Goal: Task Accomplishment & Management: Manage account settings

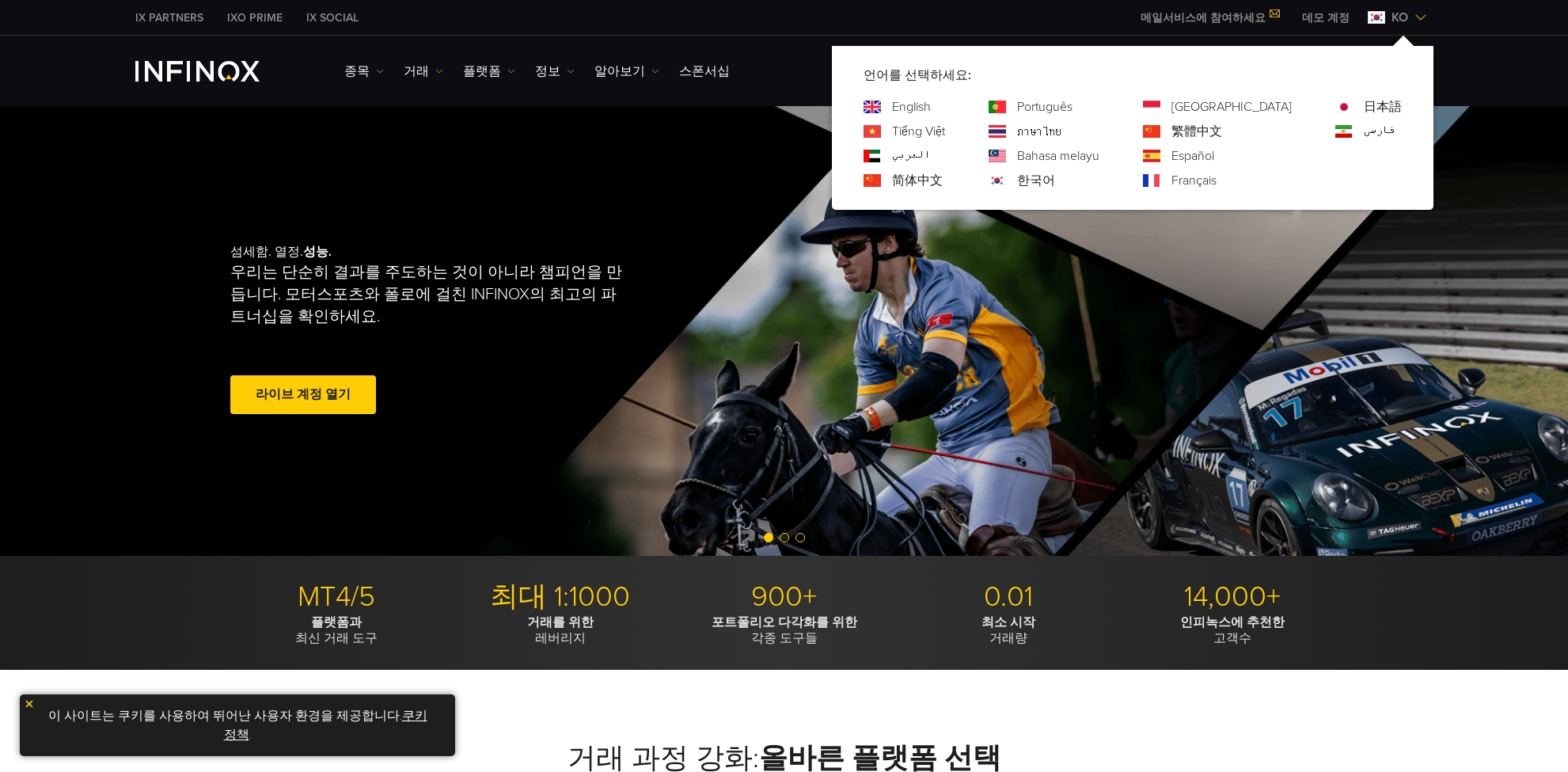
click at [1422, 17] on img at bounding box center [1420, 17] width 13 height 13
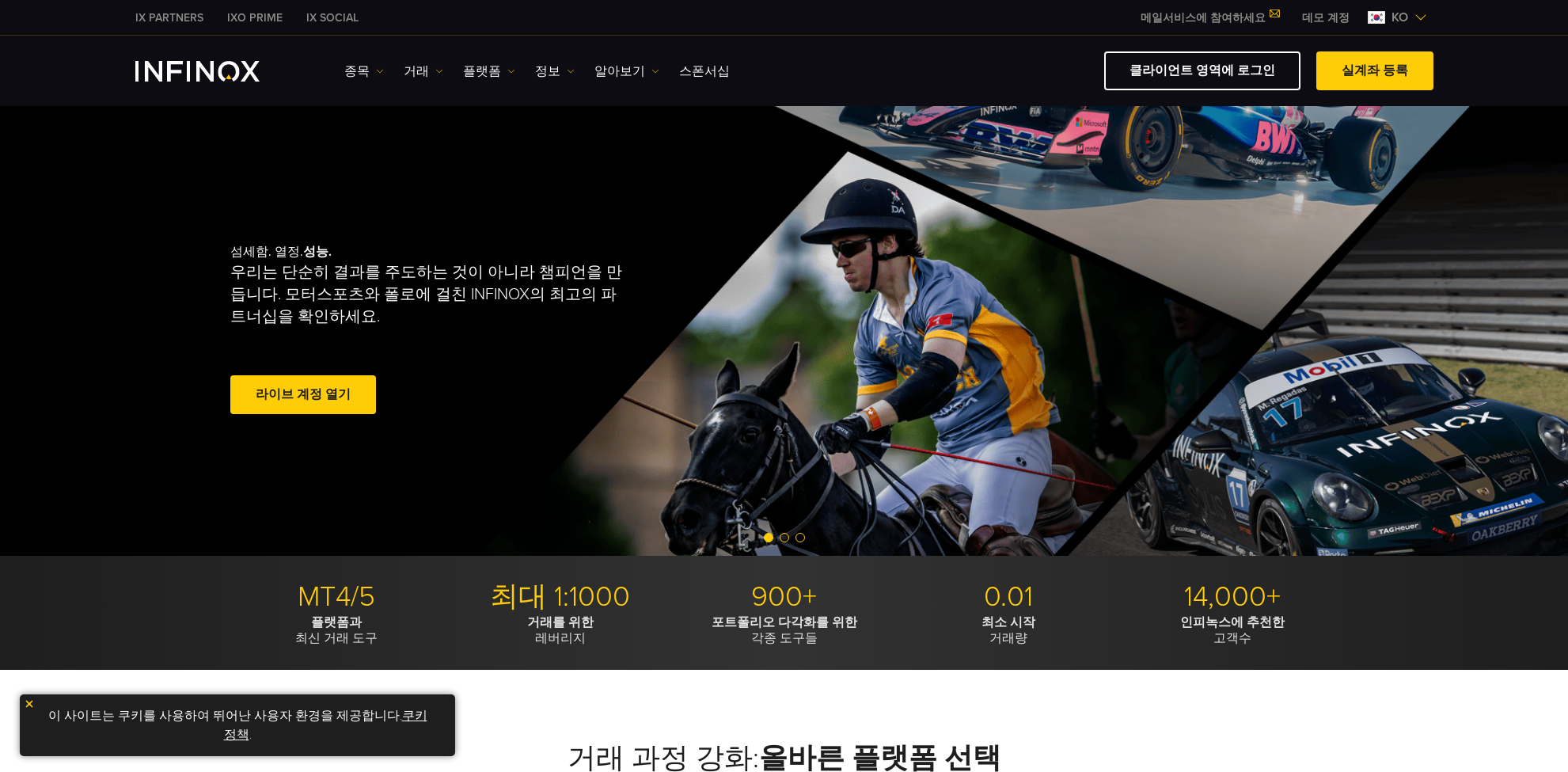
click at [1321, 18] on link "데모 계정" at bounding box center [1326, 18] width 71 height 17
click at [1207, 78] on link "클라이언트 영역에 로그인" at bounding box center [1202, 70] width 196 height 38
